Goal: Check status: Check status

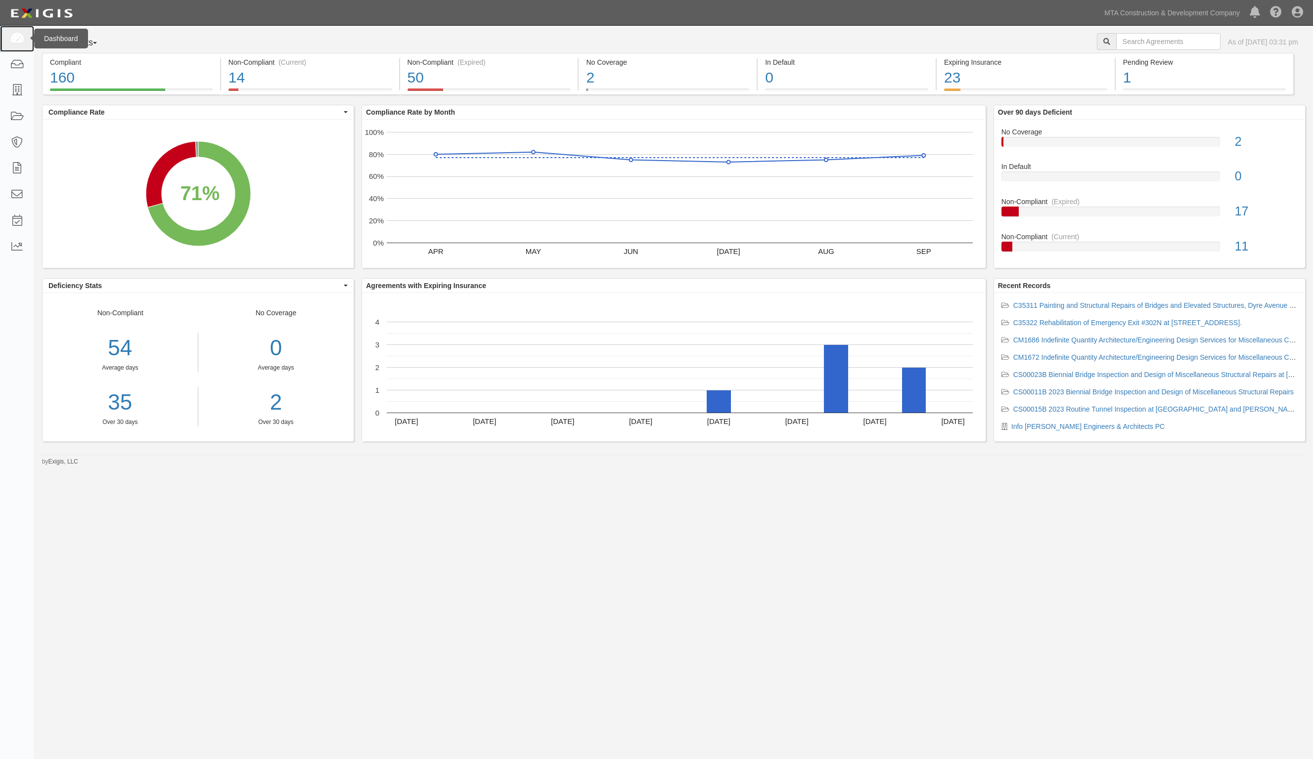
drag, startPoint x: 0, startPoint y: 0, endPoint x: 14, endPoint y: 35, distance: 37.3
click at [15, 34] on icon at bounding box center [17, 38] width 14 height 11
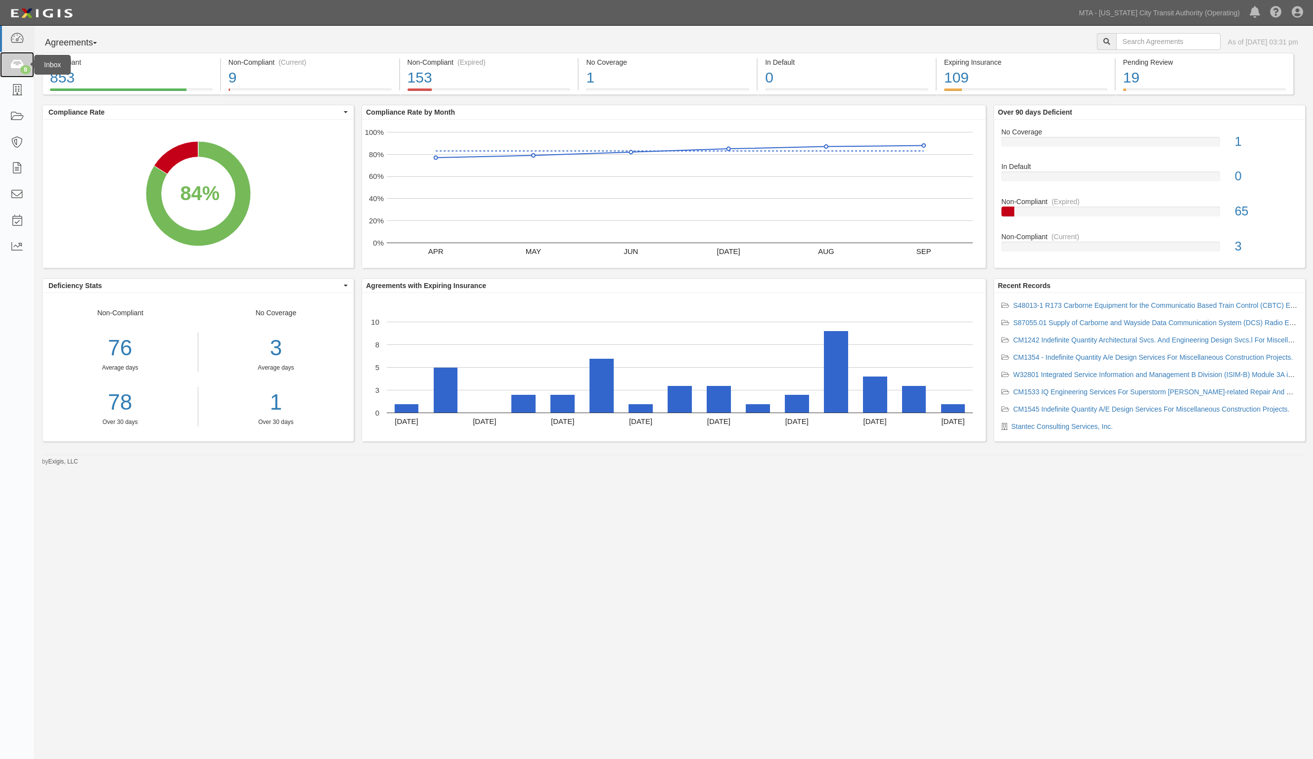
click at [14, 63] on icon at bounding box center [17, 64] width 14 height 11
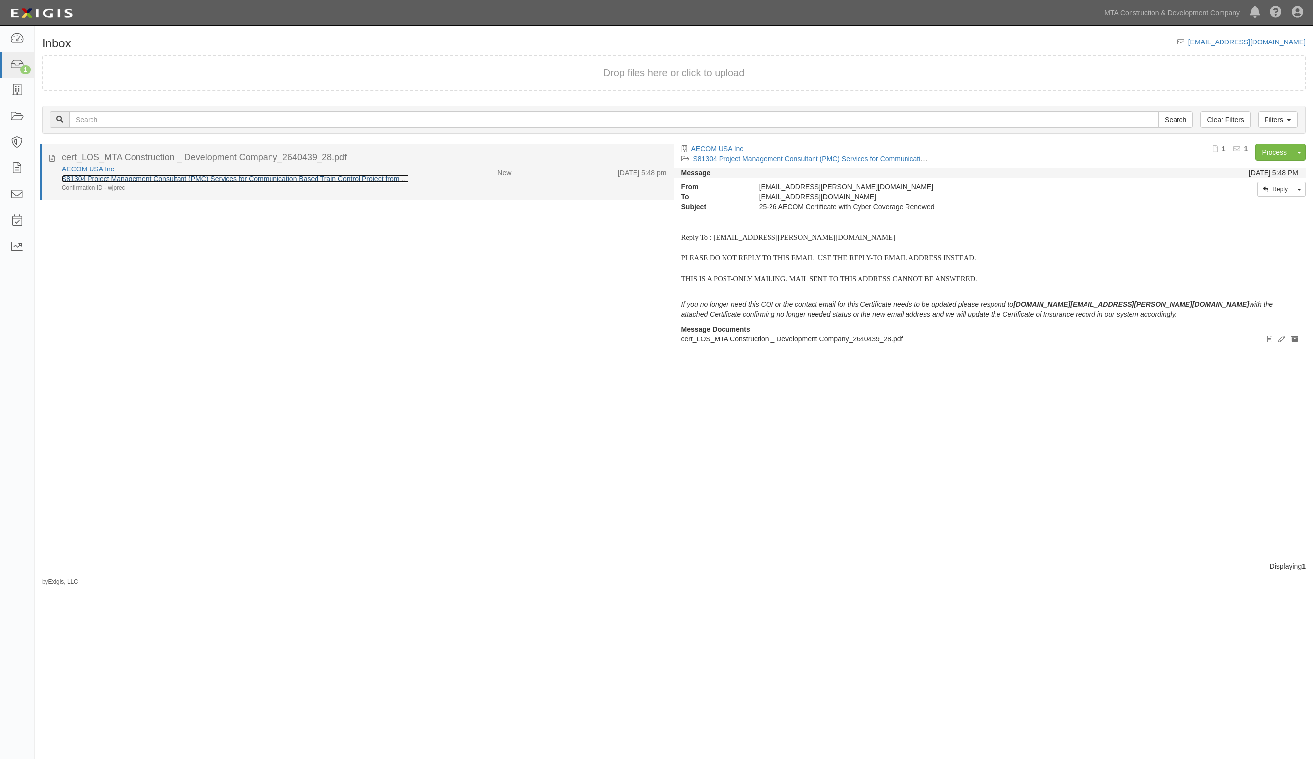
click at [157, 178] on link "S81304 Project Management Consultant (PMC) Services for Communication Based Tra…" at bounding box center [407, 179] width 690 height 8
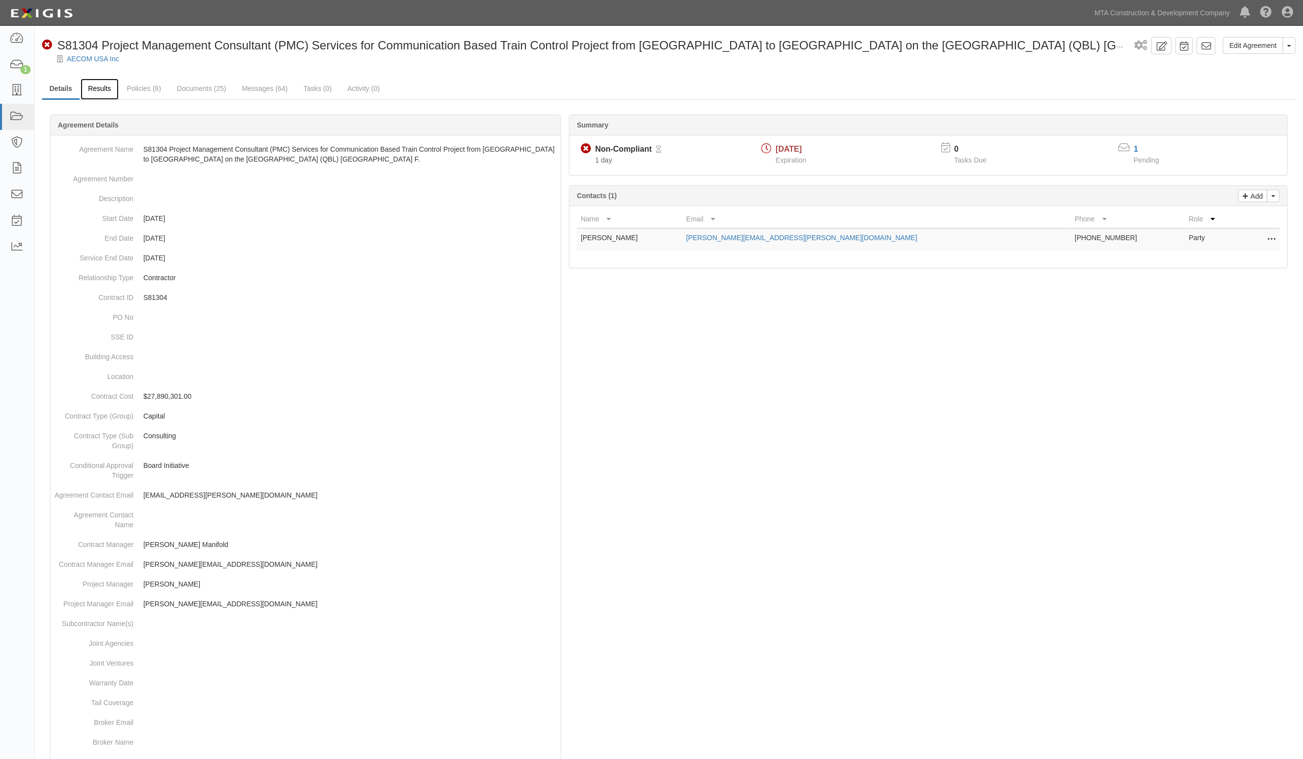
click at [105, 91] on link "Results" at bounding box center [100, 89] width 38 height 21
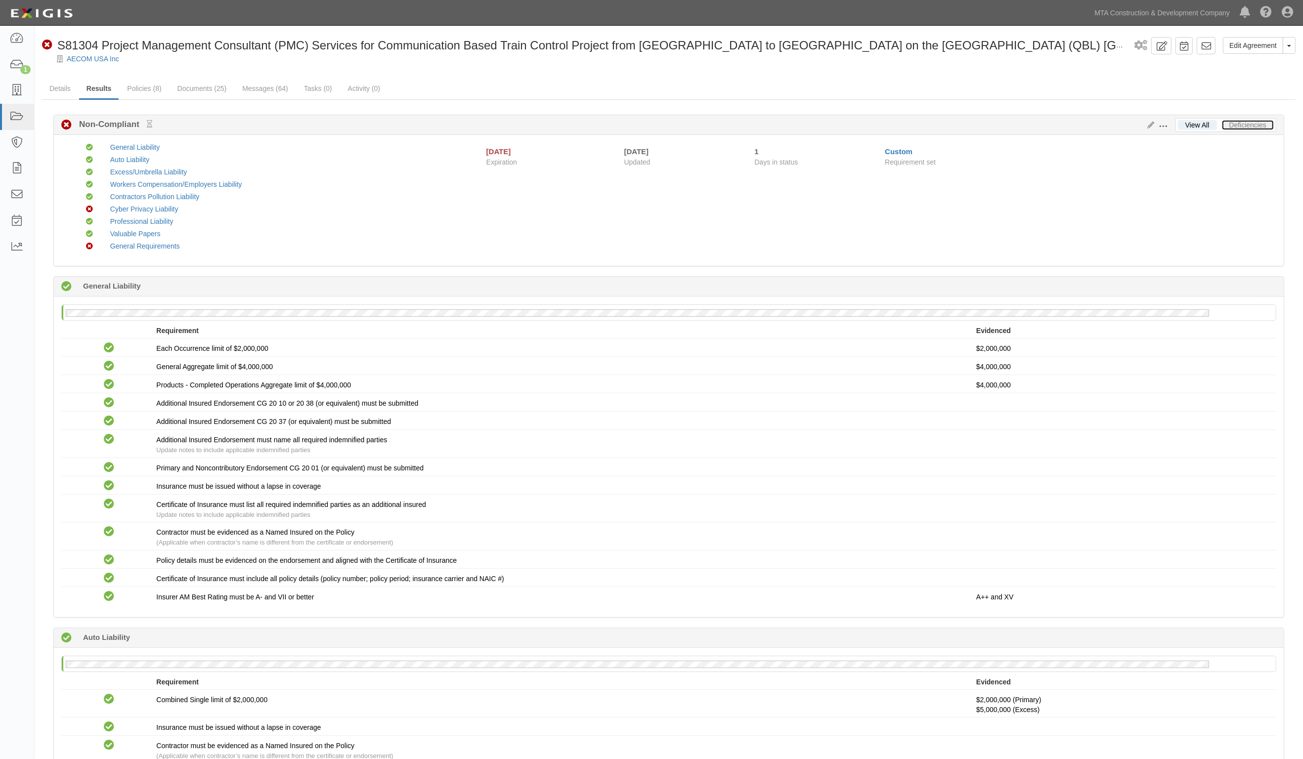
click at [1251, 125] on link "Deficiencies" at bounding box center [1248, 125] width 52 height 10
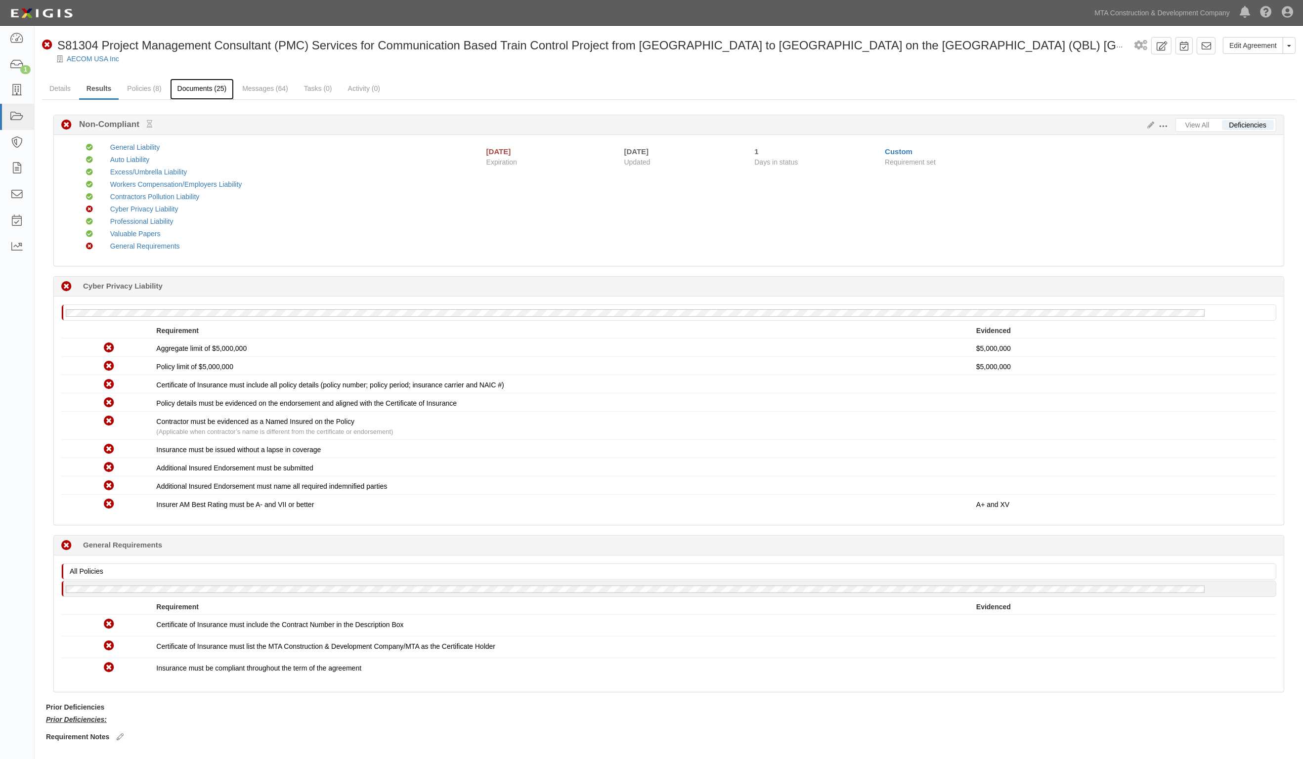
drag, startPoint x: 219, startPoint y: 85, endPoint x: 208, endPoint y: 80, distance: 11.5
click at [218, 85] on link "Documents (25)" at bounding box center [202, 89] width 64 height 21
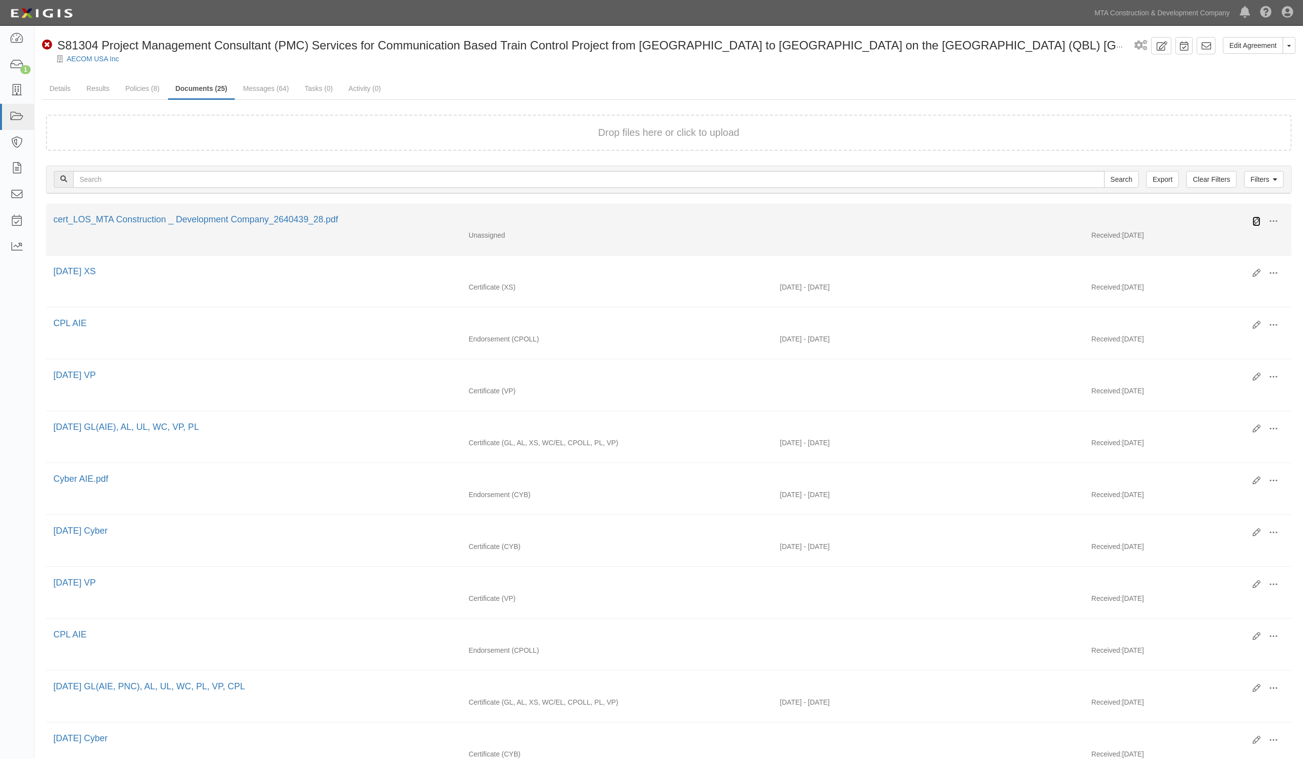
click at [1256, 217] on link at bounding box center [1257, 222] width 8 height 10
